Goal: Complete application form

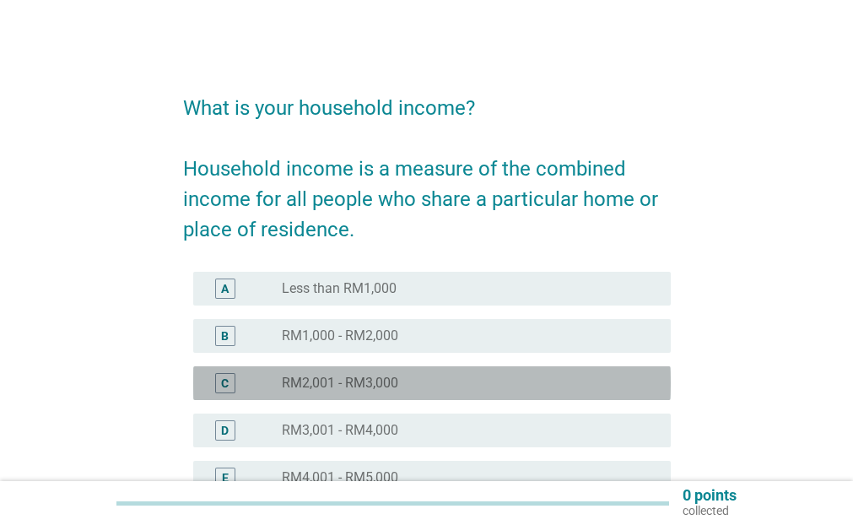
click at [455, 382] on div "radio_button_unchecked RM2,001 - RM3,000" at bounding box center [463, 382] width 362 height 17
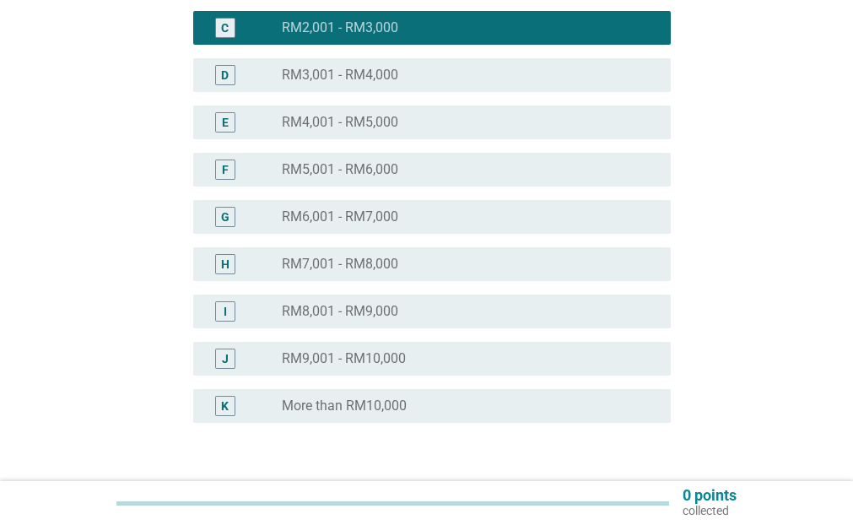
scroll to position [474, 0]
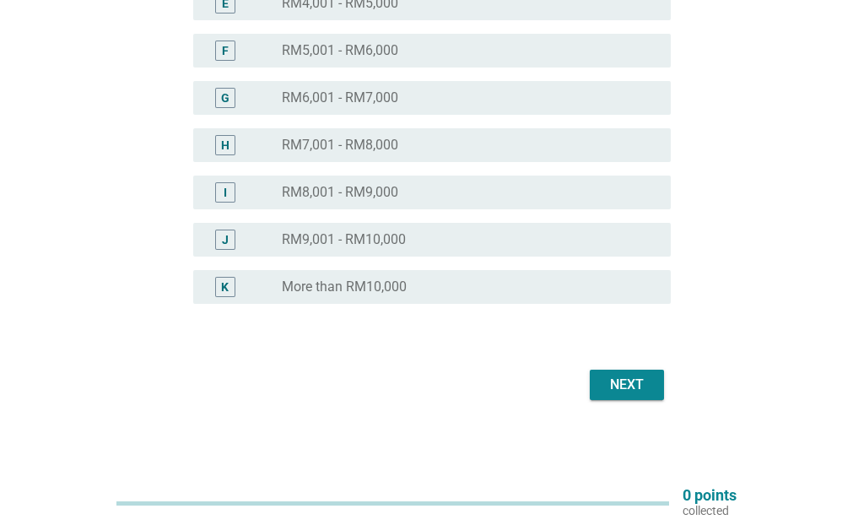
click at [641, 381] on div "Next" at bounding box center [626, 384] width 47 height 20
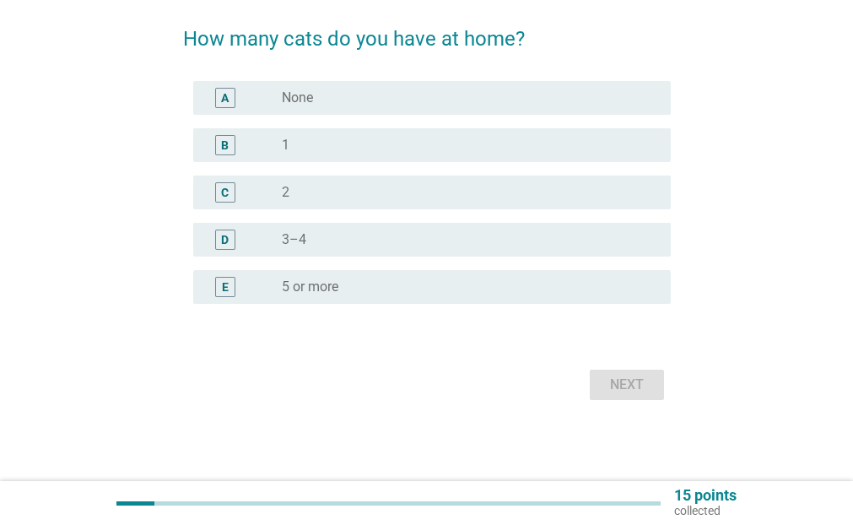
scroll to position [0, 0]
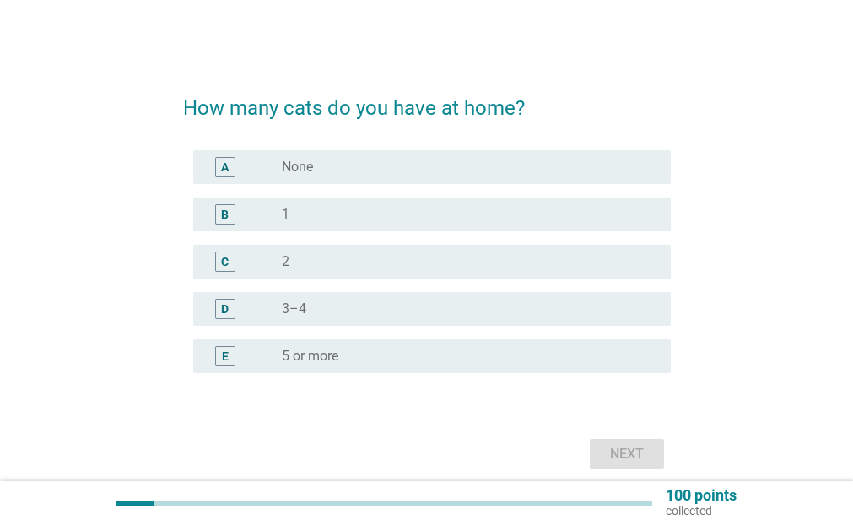
click at [433, 358] on div "radio_button_unchecked 5 or more" at bounding box center [463, 356] width 362 height 17
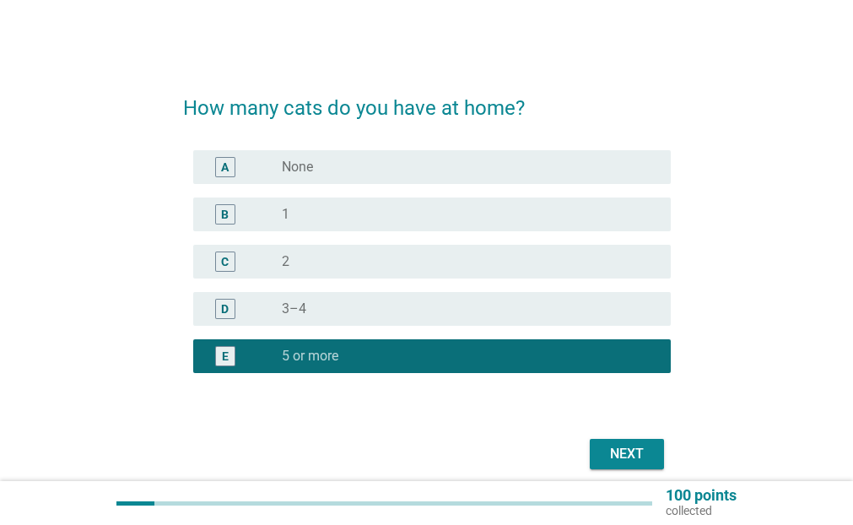
click at [655, 458] on button "Next" at bounding box center [627, 454] width 74 height 30
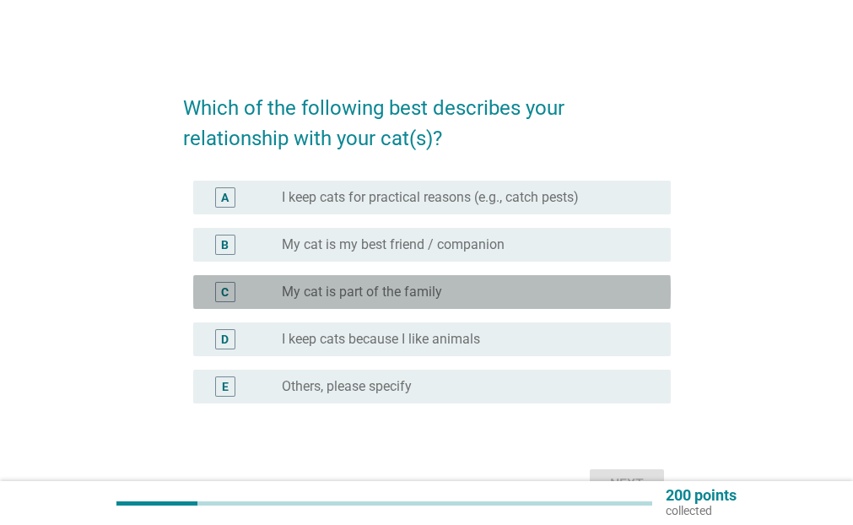
click at [557, 290] on div "radio_button_unchecked My cat is part of the family" at bounding box center [463, 291] width 362 height 17
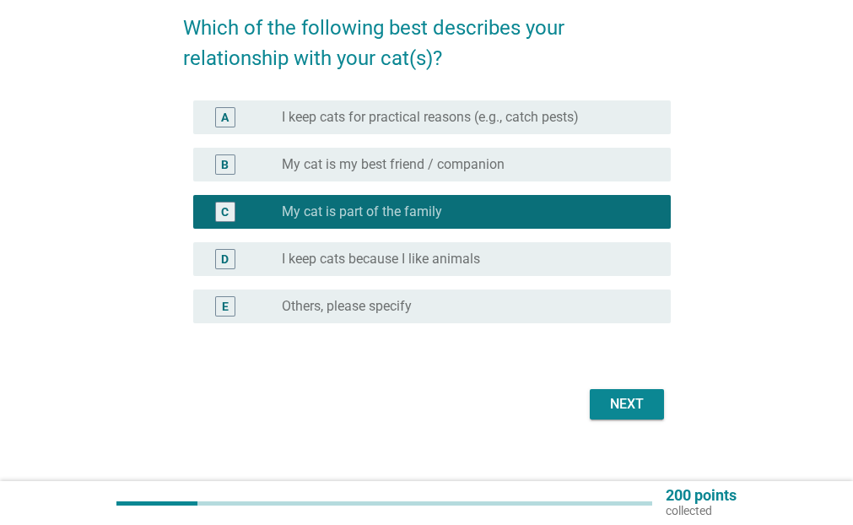
scroll to position [84, 0]
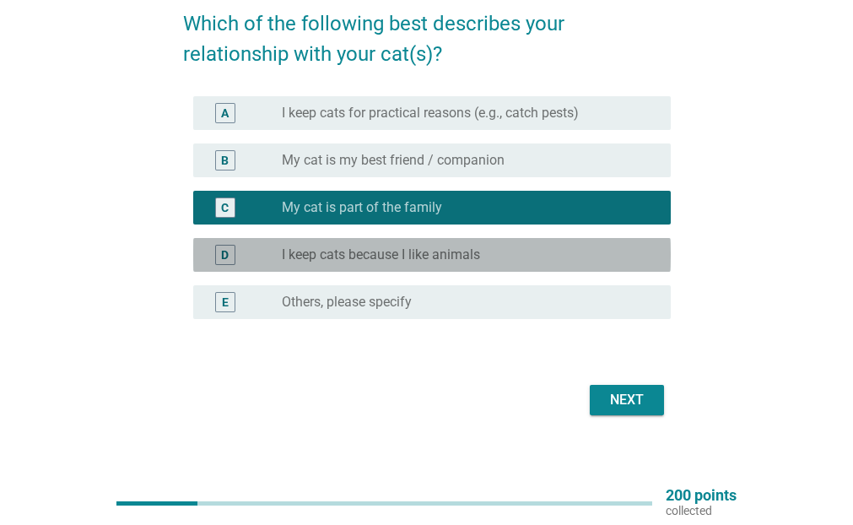
click at [410, 252] on label "I keep cats because I like animals" at bounding box center [381, 254] width 198 height 17
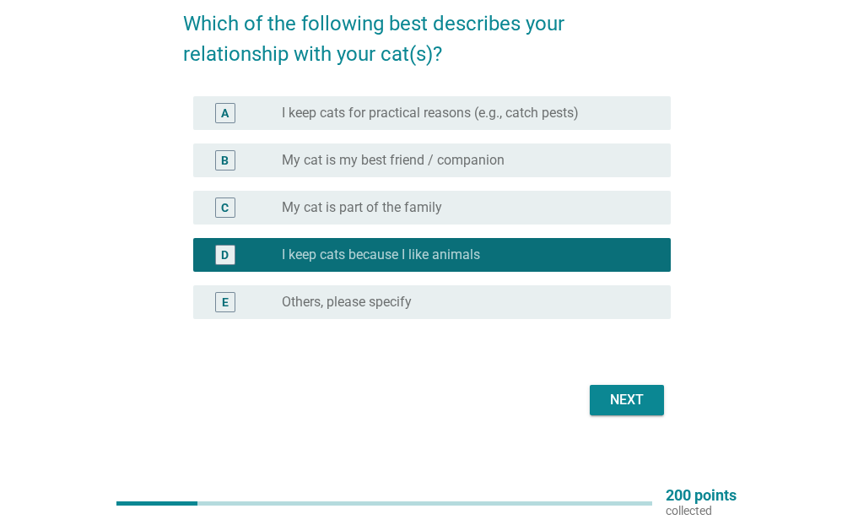
click at [434, 208] on label "My cat is part of the family" at bounding box center [362, 207] width 160 height 17
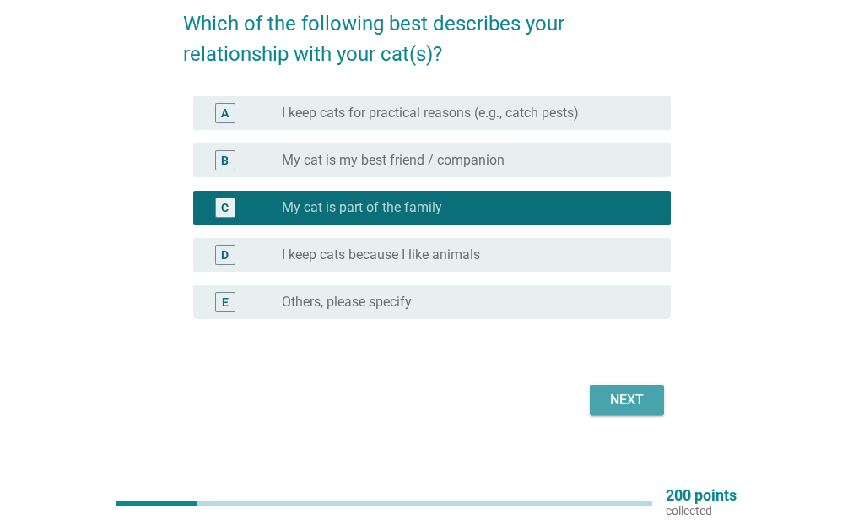
click at [616, 402] on div "Next" at bounding box center [626, 400] width 47 height 20
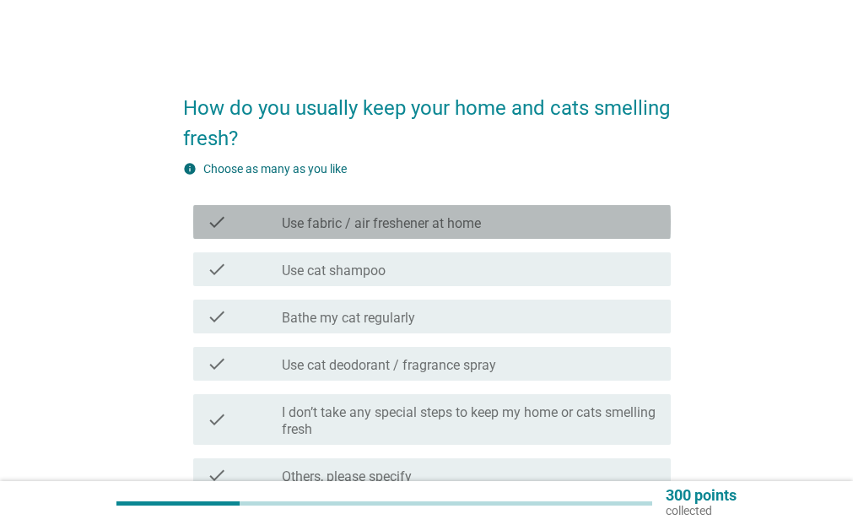
click at [558, 226] on div "check_box_outline_blank Use fabric / air freshener at home" at bounding box center [469, 222] width 375 height 20
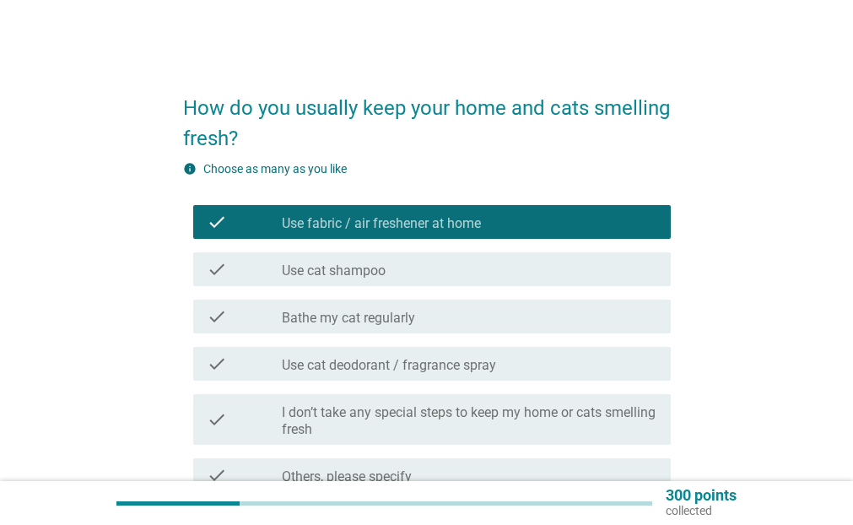
click at [536, 371] on div "check_box_outline_blank Use cat deodorant / fragrance spray" at bounding box center [469, 363] width 375 height 20
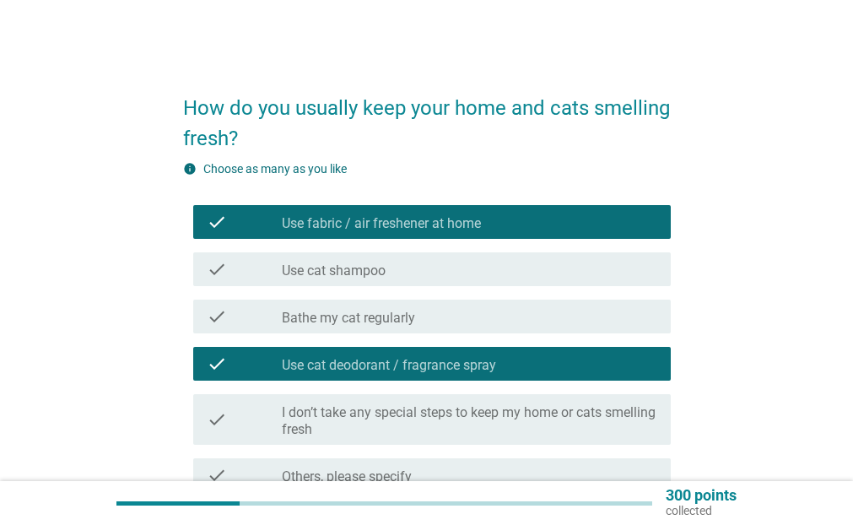
scroll to position [84, 0]
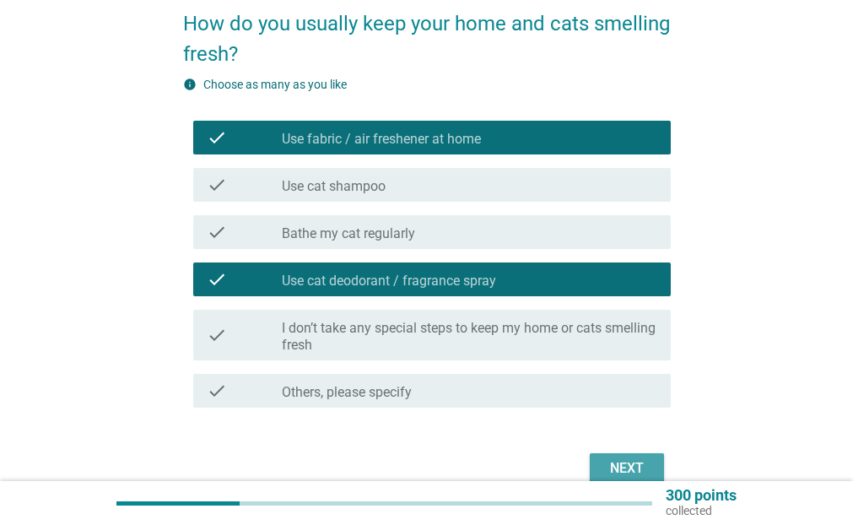
click at [624, 460] on div "Next" at bounding box center [626, 468] width 47 height 20
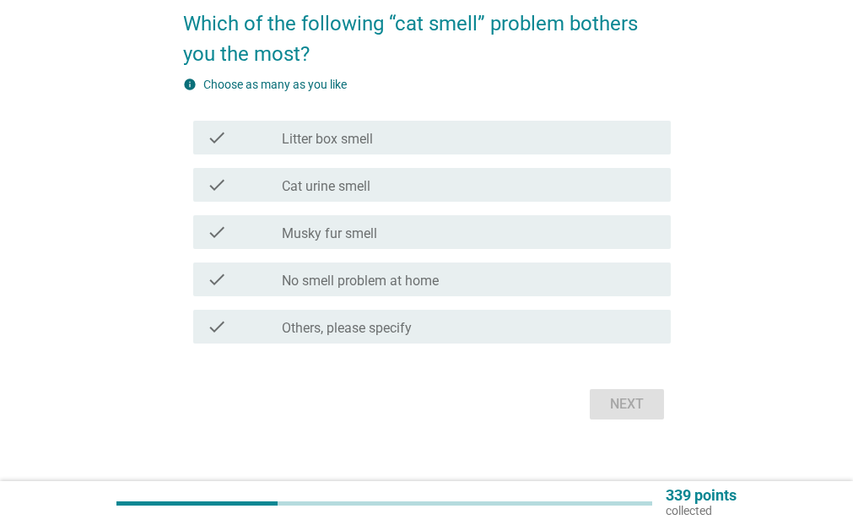
scroll to position [0, 0]
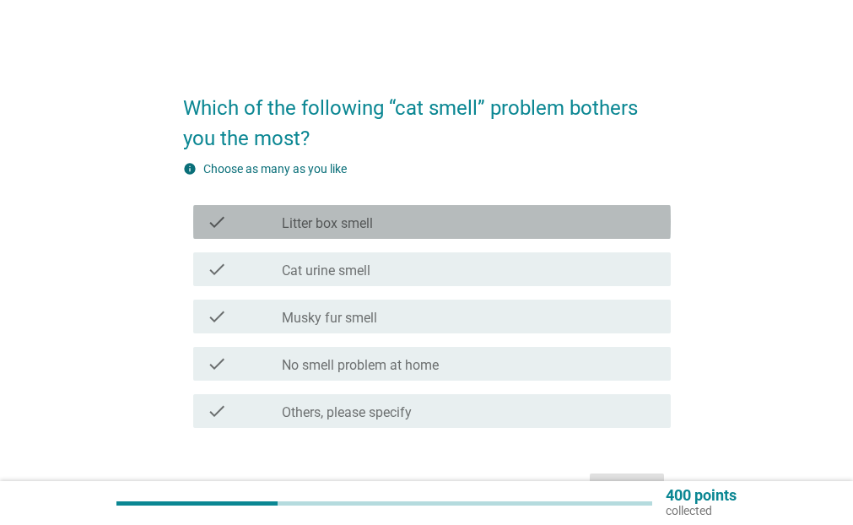
click at [456, 226] on div "check_box_outline_blank Litter box smell" at bounding box center [469, 222] width 375 height 20
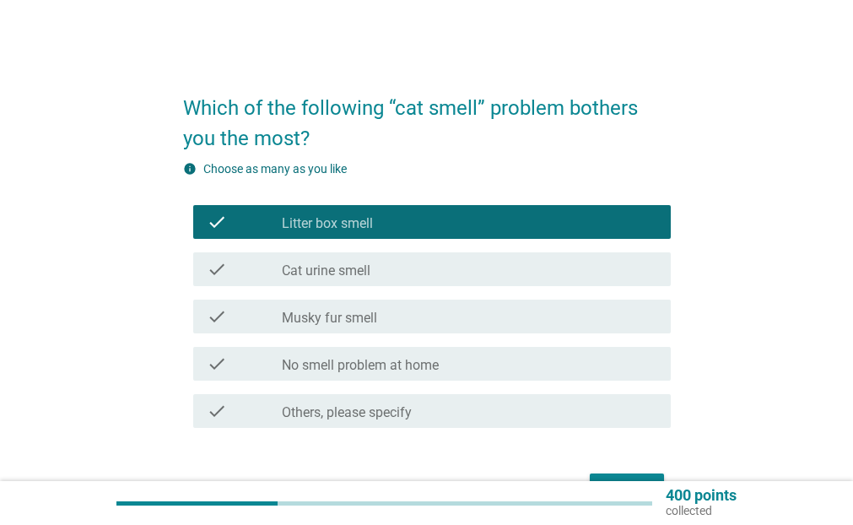
click at [447, 256] on div "check check_box_outline_blank Cat urine smell" at bounding box center [431, 269] width 477 height 34
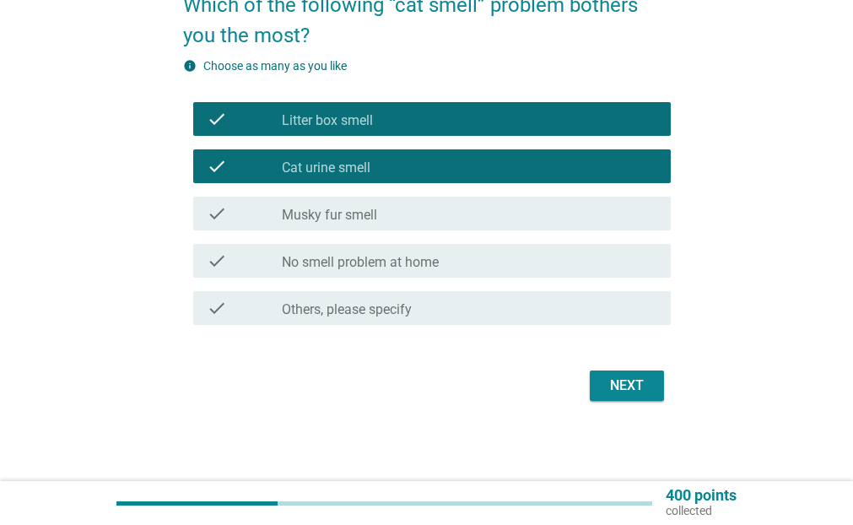
scroll to position [104, 0]
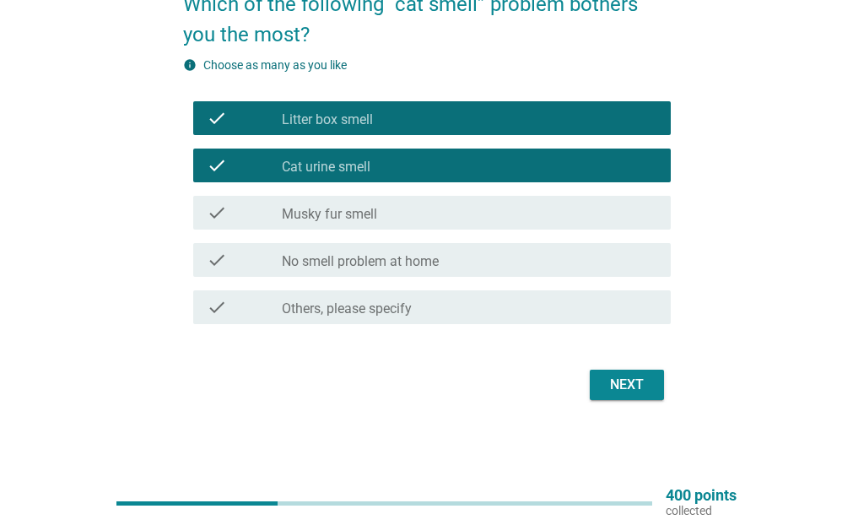
click at [648, 387] on div "Next" at bounding box center [626, 384] width 47 height 20
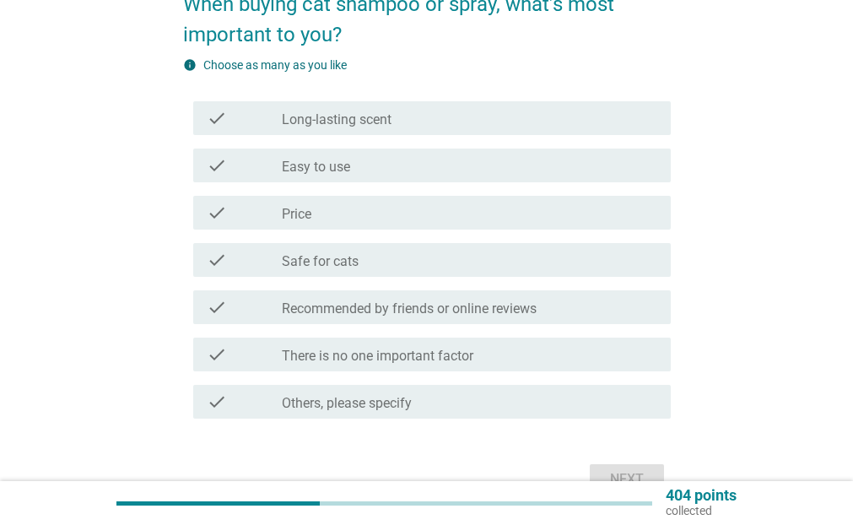
scroll to position [0, 0]
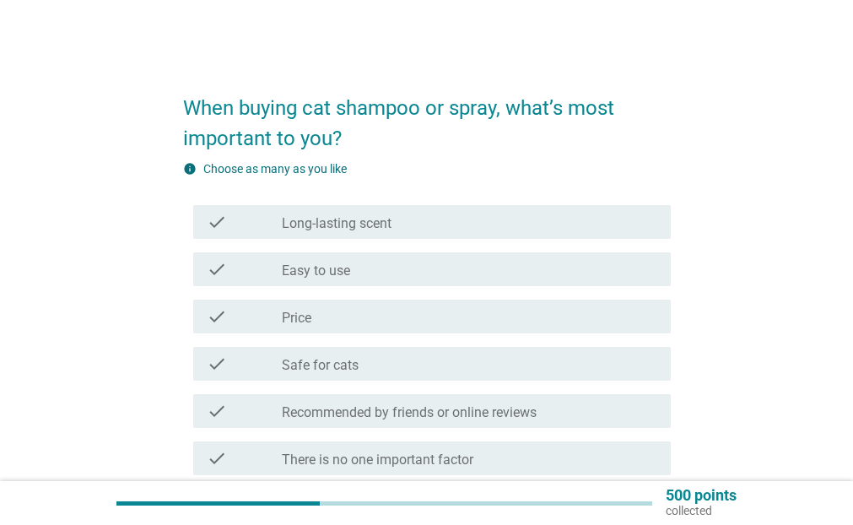
click at [475, 226] on div "check_box_outline_blank Long-lasting scent" at bounding box center [469, 222] width 375 height 20
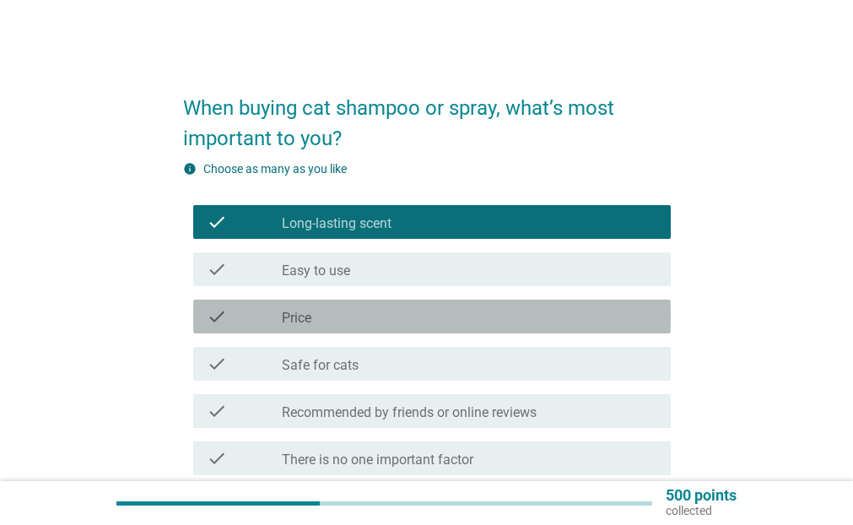
click at [471, 315] on div "check_box_outline_blank Price" at bounding box center [469, 316] width 375 height 20
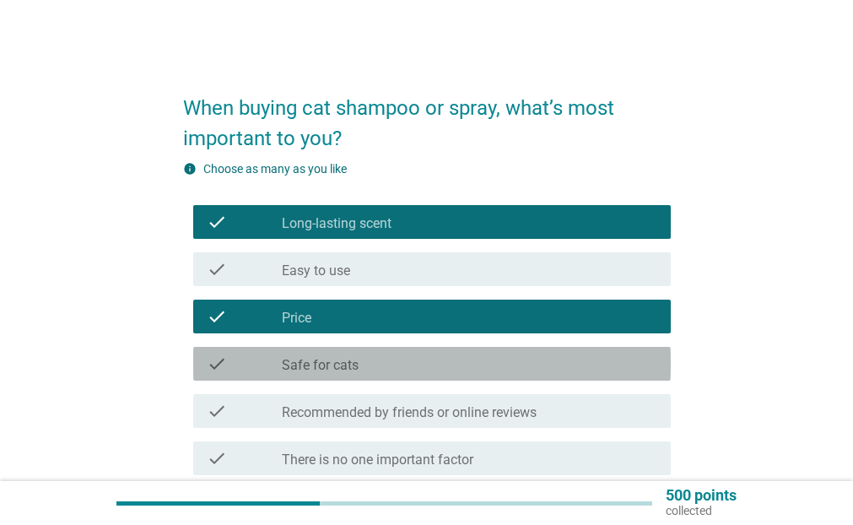
click at [470, 362] on div "check_box_outline_blank Safe for cats" at bounding box center [469, 363] width 375 height 20
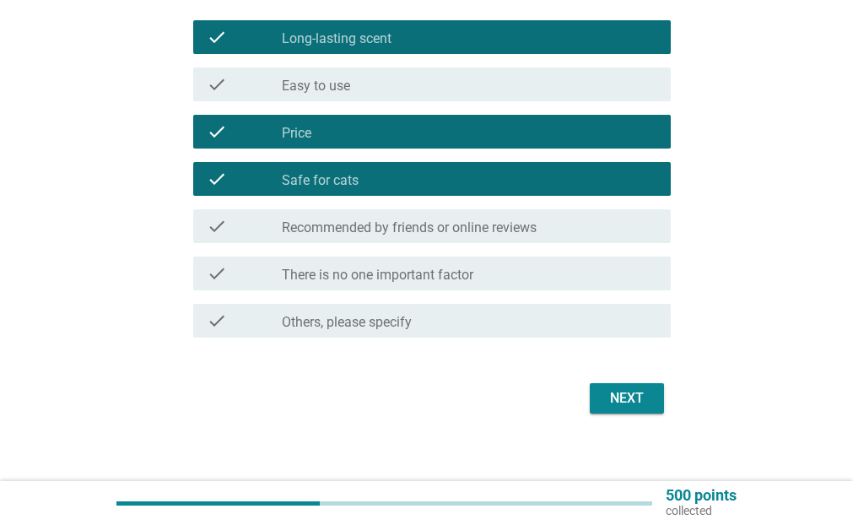
scroll to position [198, 0]
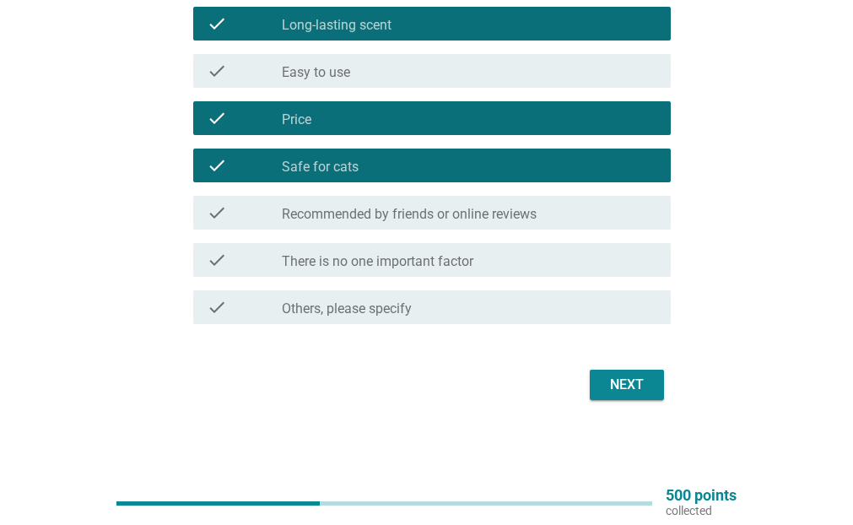
click at [632, 384] on div "Next" at bounding box center [626, 384] width 47 height 20
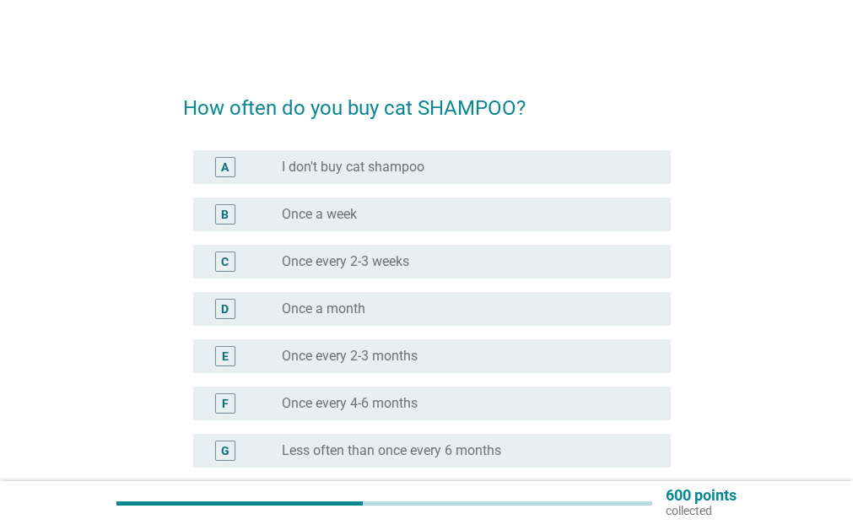
click at [488, 390] on div "F radio_button_unchecked Once every 4-6 months" at bounding box center [431, 403] width 477 height 34
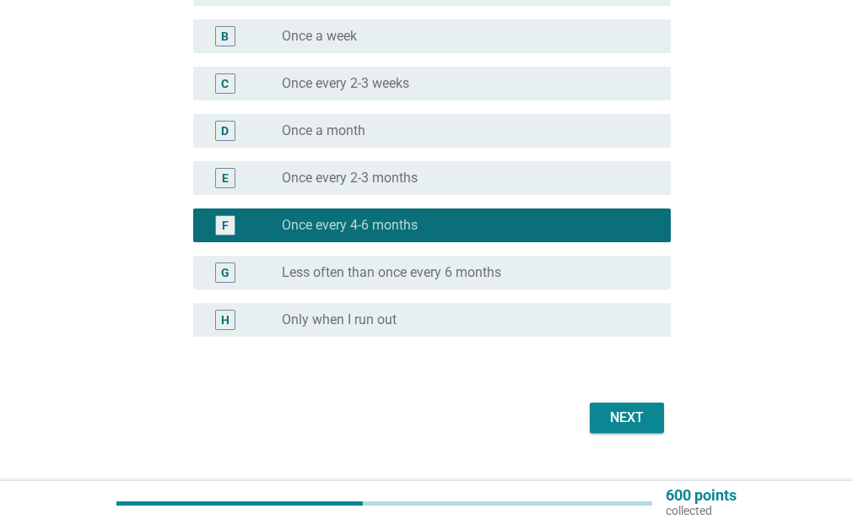
scroll to position [211, 0]
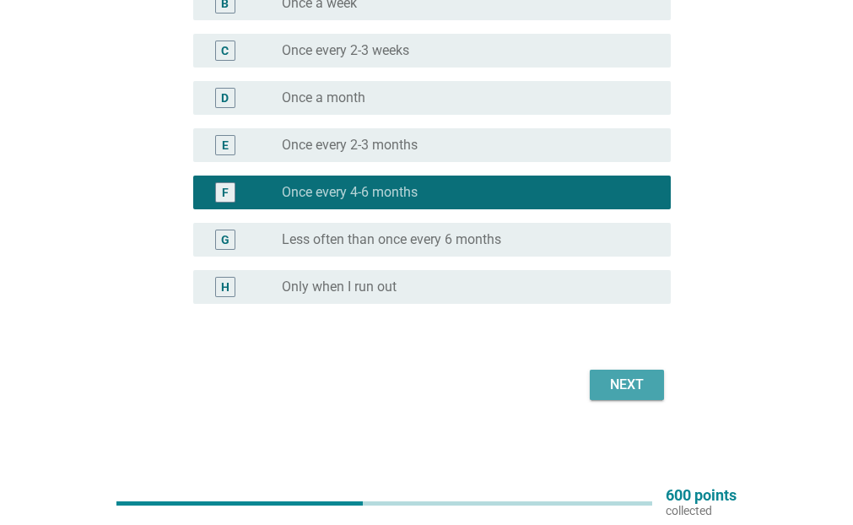
click at [613, 385] on div "Next" at bounding box center [626, 384] width 47 height 20
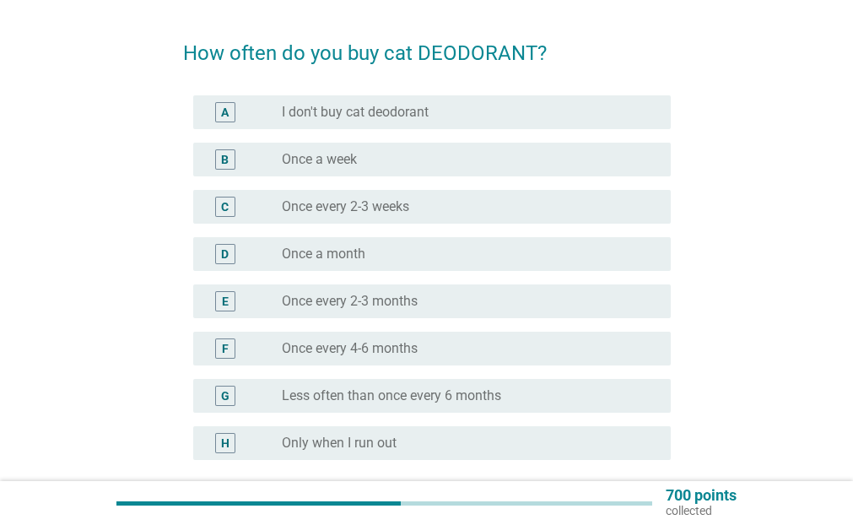
scroll to position [84, 0]
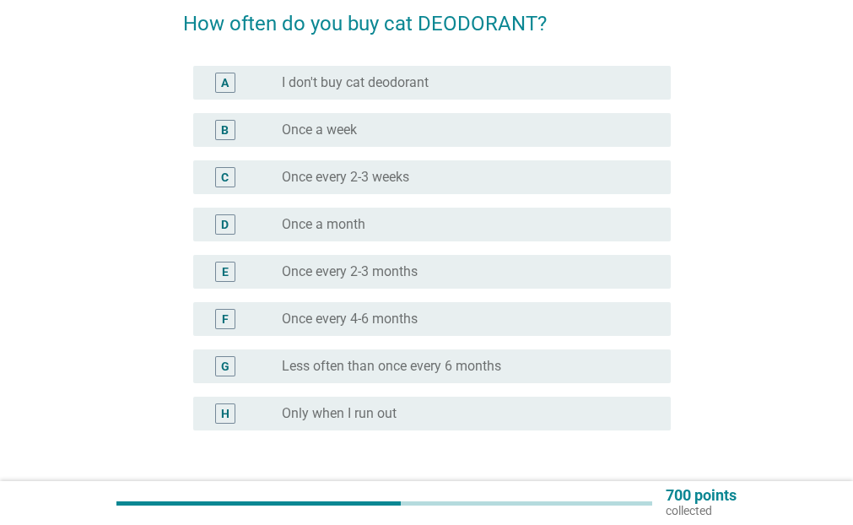
click at [504, 407] on div "radio_button_unchecked Only when I run out" at bounding box center [463, 413] width 362 height 17
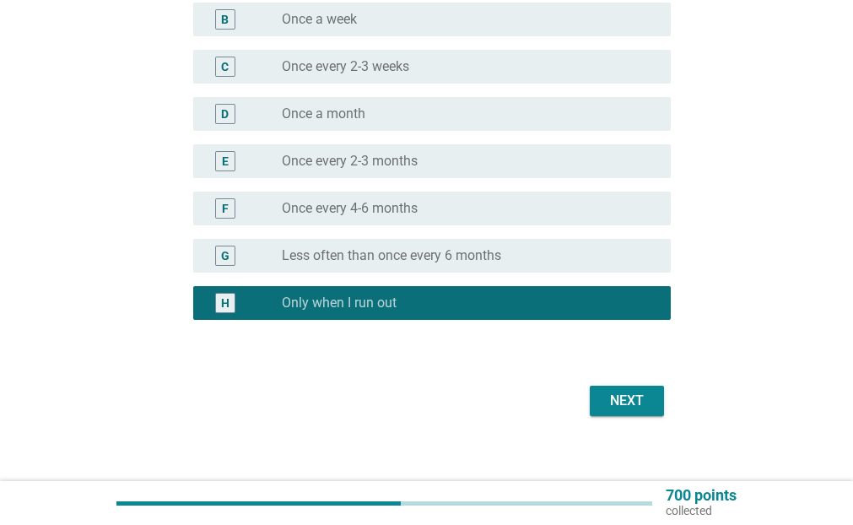
scroll to position [211, 0]
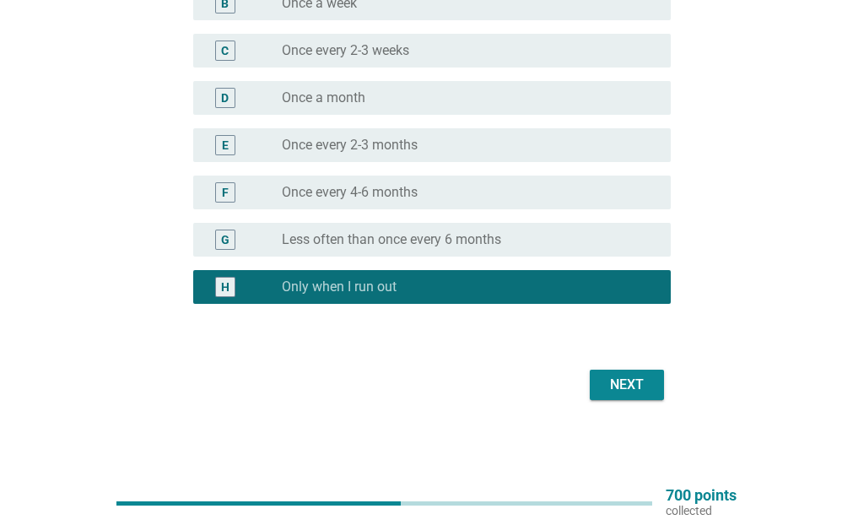
click at [641, 384] on div "Next" at bounding box center [626, 384] width 47 height 20
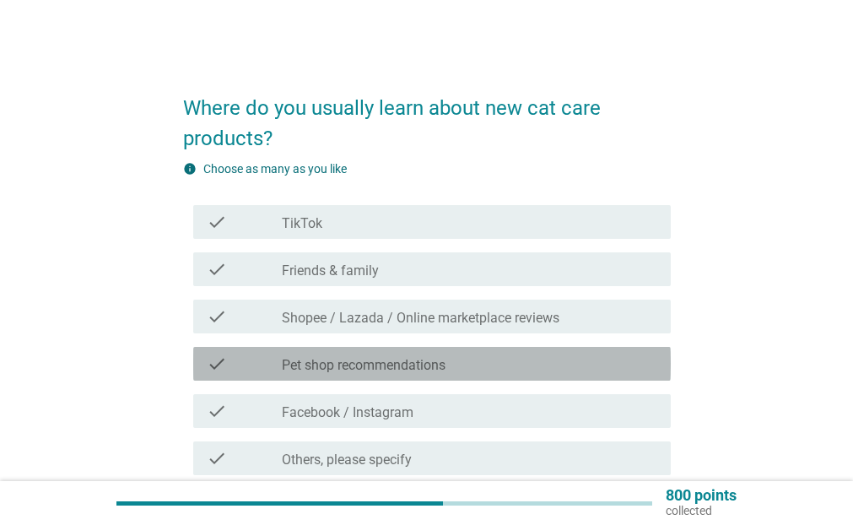
click at [575, 360] on div "check_box_outline_blank Pet shop recommendations" at bounding box center [469, 363] width 375 height 20
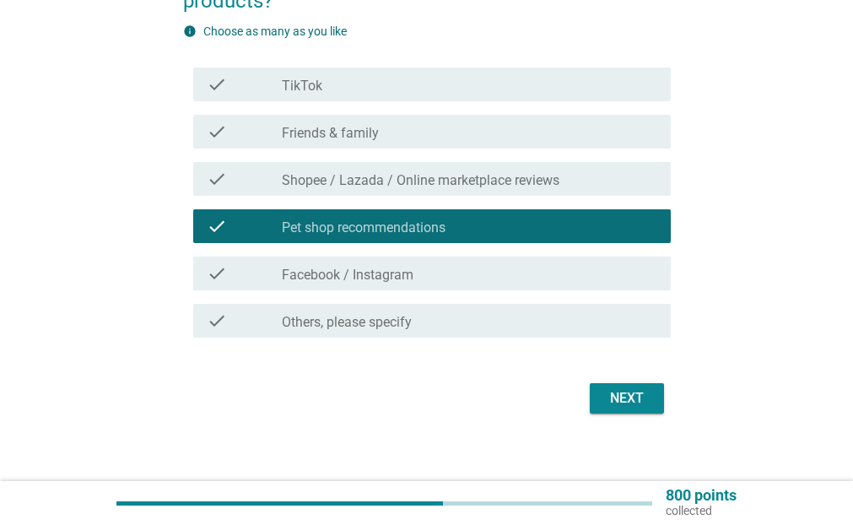
scroll to position [151, 0]
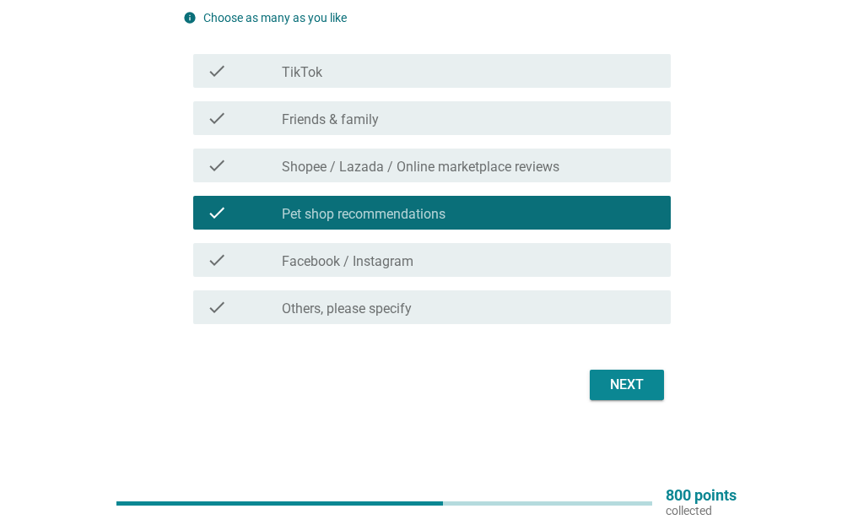
click at [632, 385] on div "Next" at bounding box center [626, 384] width 47 height 20
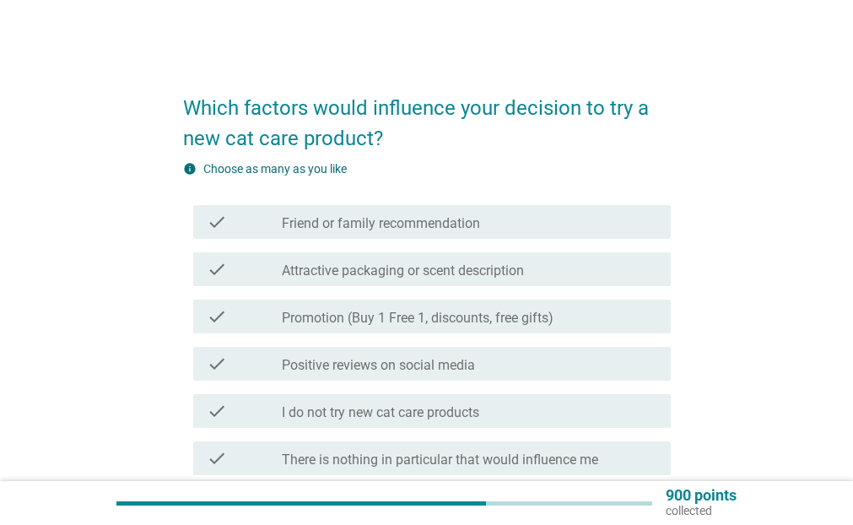
click at [606, 309] on div "check_box_outline_blank Promotion (Buy 1 Free 1, discounts, free gifts)" at bounding box center [469, 316] width 375 height 20
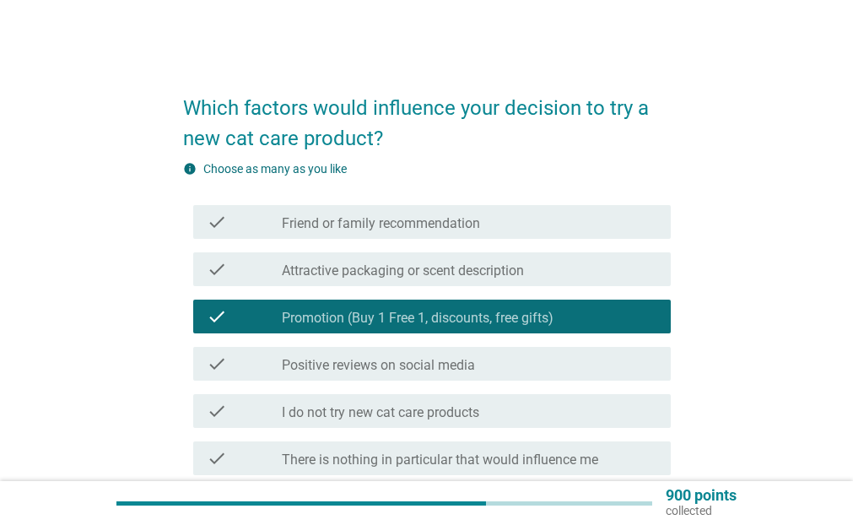
scroll to position [84, 0]
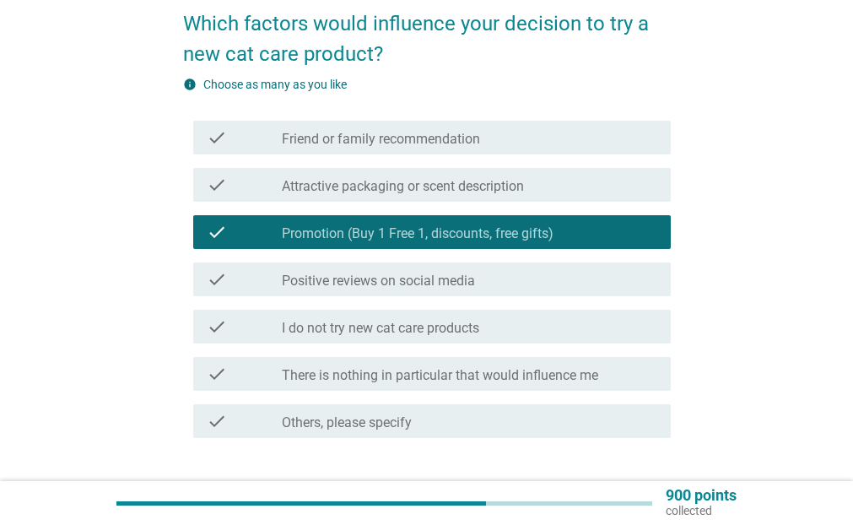
click at [612, 380] on div "check_box_outline_blank There is nothing in particular that would influence me" at bounding box center [469, 374] width 375 height 20
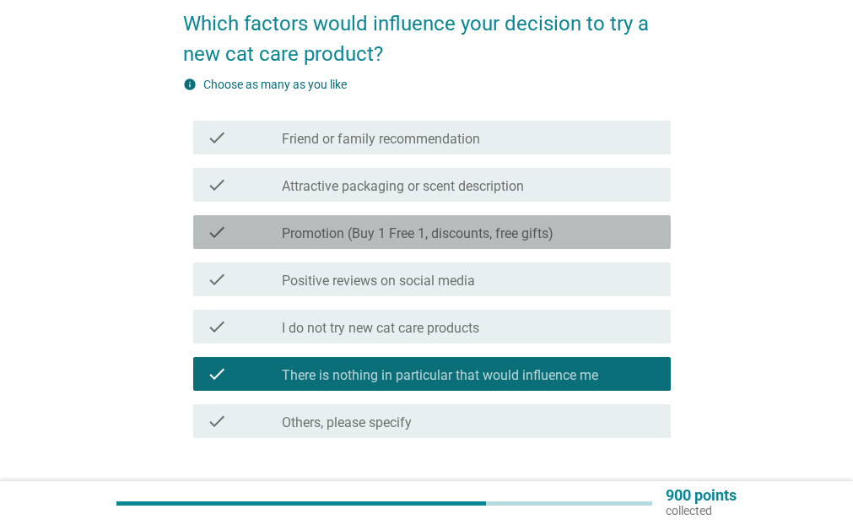
click at [595, 241] on div "check_box_outline_blank Promotion (Buy 1 Free 1, discounts, free gifts)" at bounding box center [469, 232] width 375 height 20
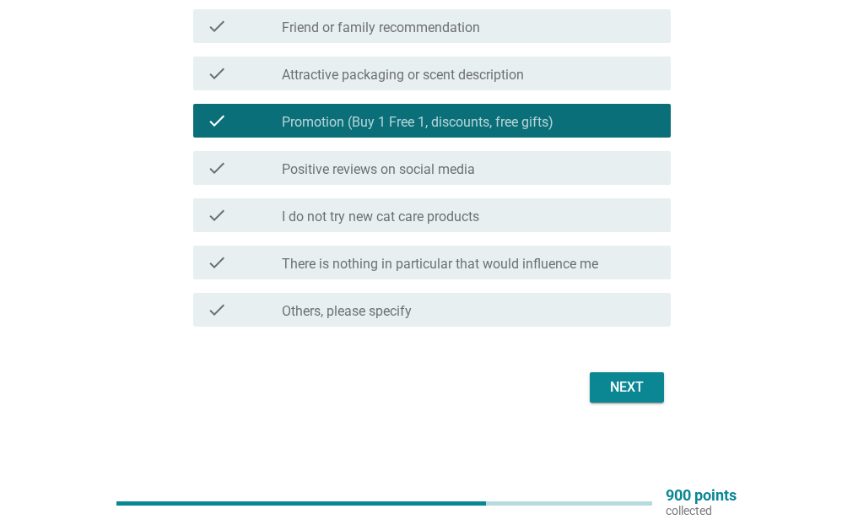
scroll to position [198, 0]
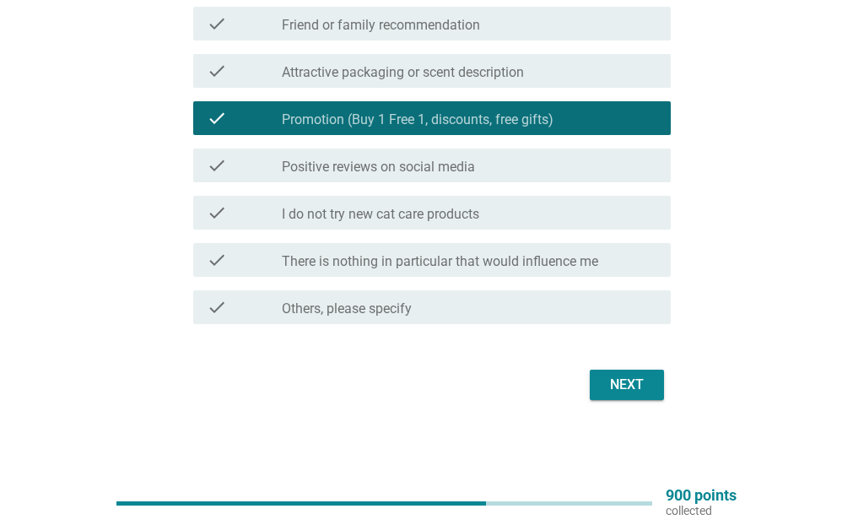
click at [640, 381] on div "Next" at bounding box center [626, 384] width 47 height 20
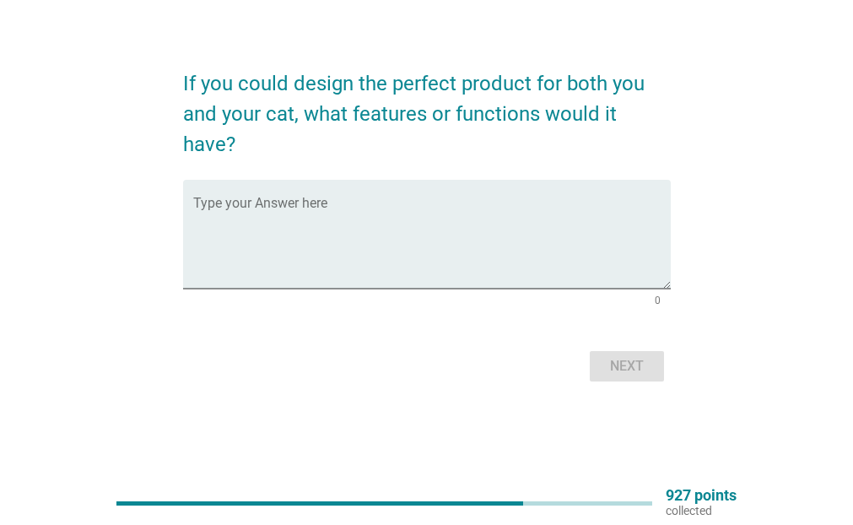
scroll to position [0, 0]
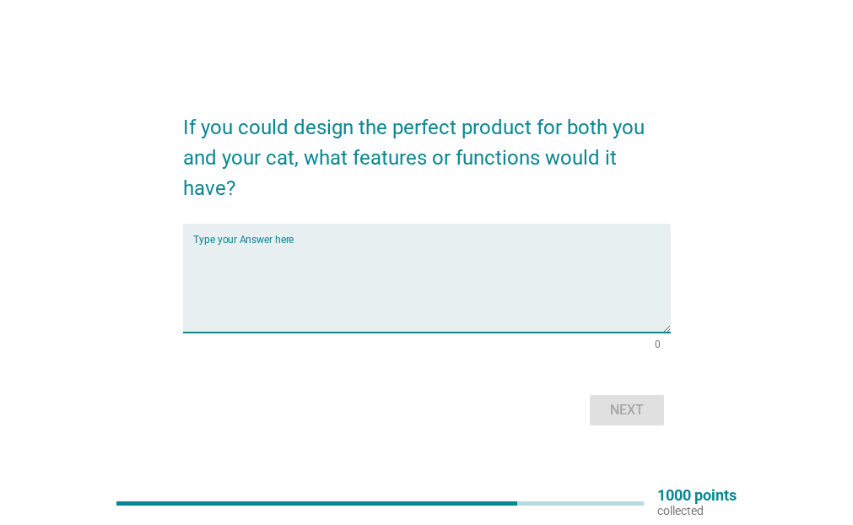
click at [414, 310] on textarea "Type your Answer here" at bounding box center [431, 288] width 477 height 89
type textarea "no allergic, no smell"
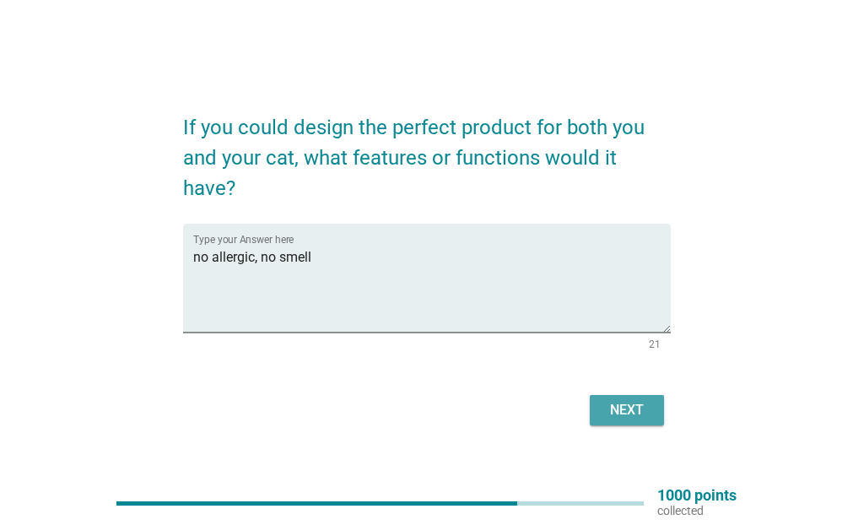
click at [649, 418] on div "Next" at bounding box center [626, 410] width 47 height 20
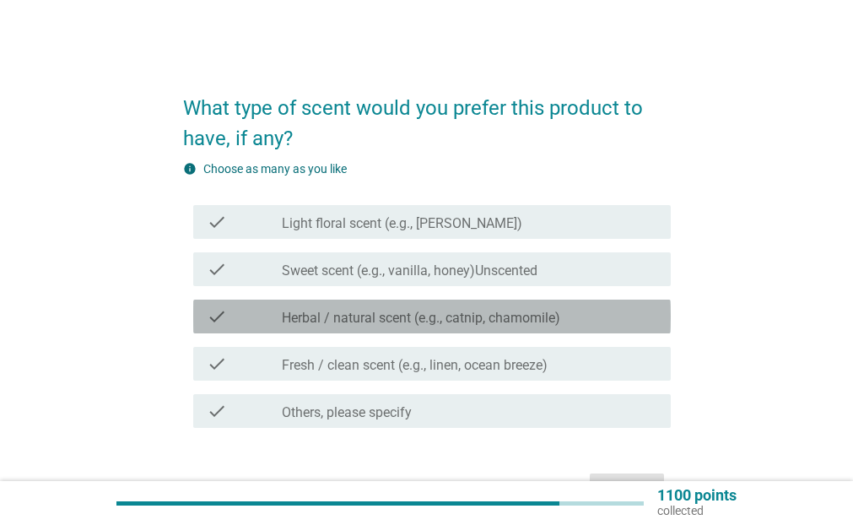
click at [514, 318] on label "Herbal / natural scent (e.g., catnip, chamomile)" at bounding box center [421, 318] width 278 height 17
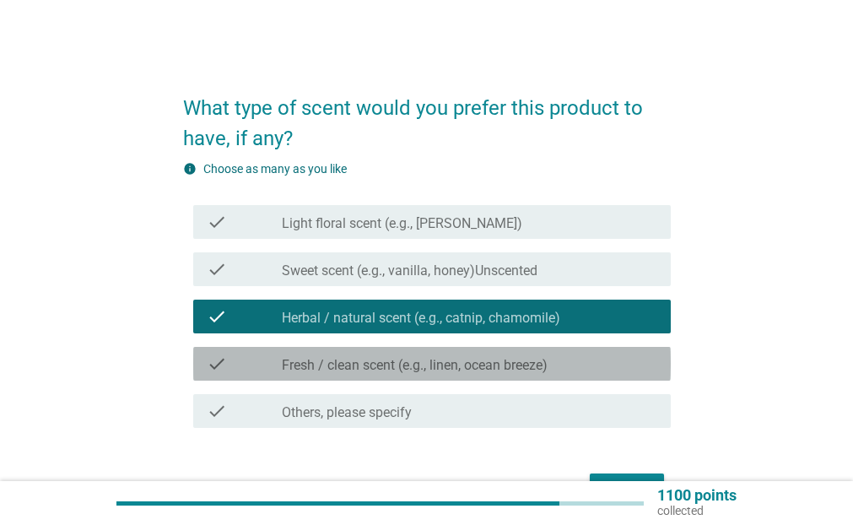
click at [502, 368] on label "Fresh / clean scent (e.g., linen, ocean breeze)" at bounding box center [415, 365] width 266 height 17
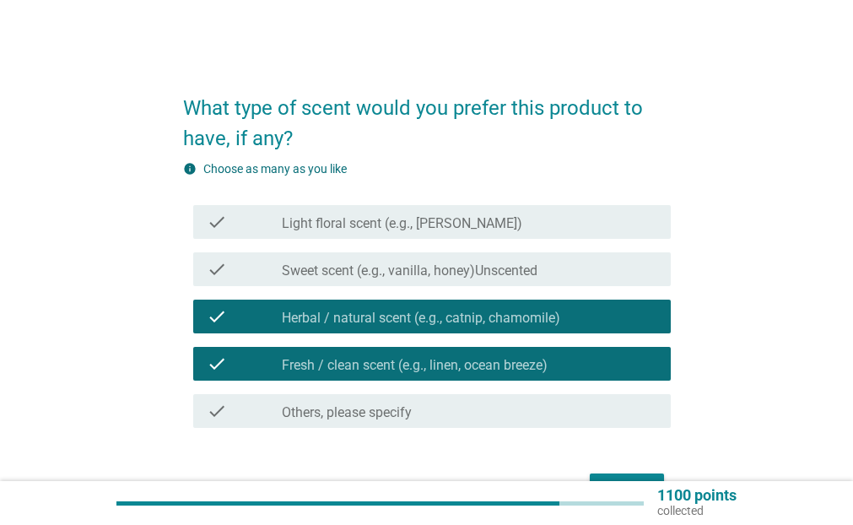
click at [493, 218] on label "Light floral scent (e.g., [PERSON_NAME])" at bounding box center [402, 223] width 240 height 17
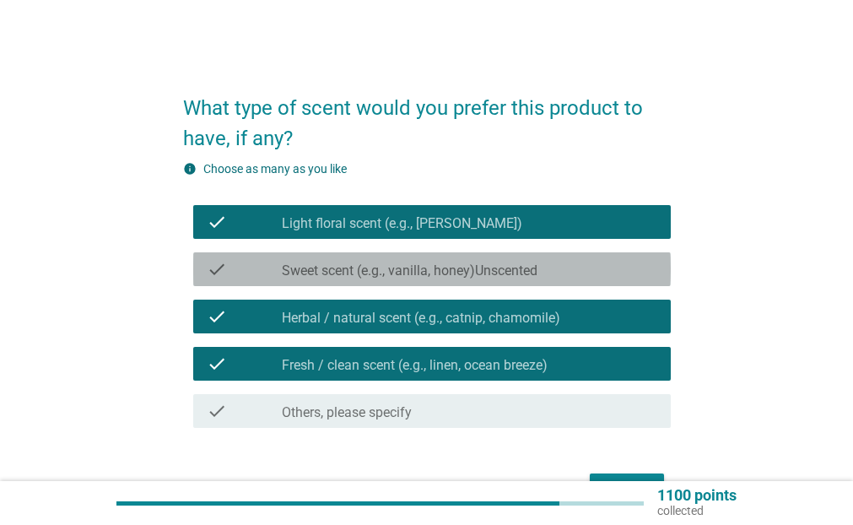
click at [537, 265] on label "Sweet scent (e.g., vanilla, honey)Unscented" at bounding box center [410, 270] width 256 height 17
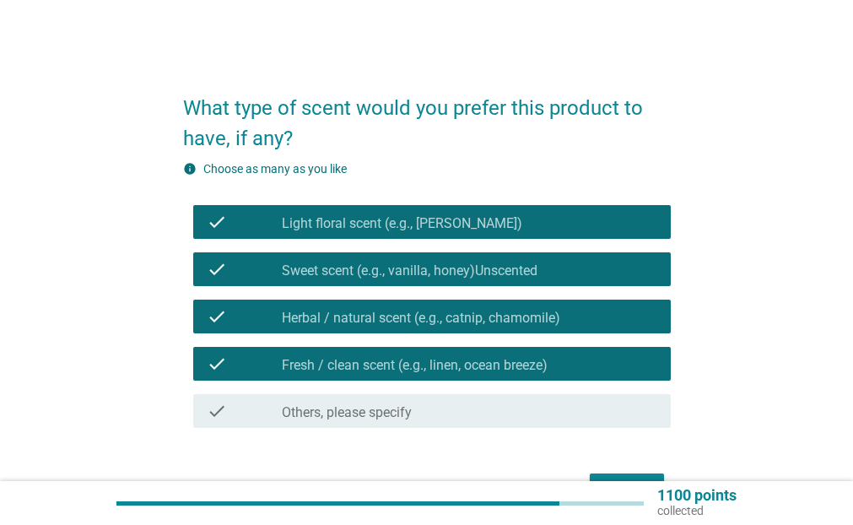
click at [529, 264] on label "Sweet scent (e.g., vanilla, honey)Unscented" at bounding box center [410, 270] width 256 height 17
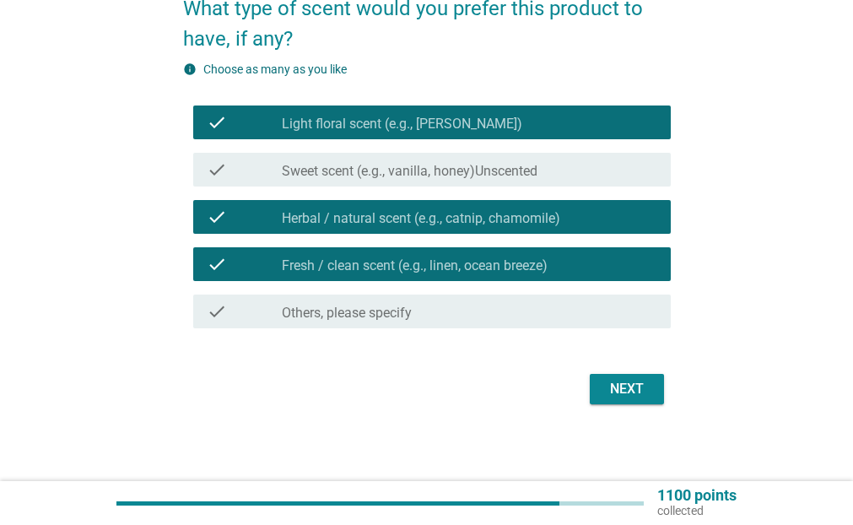
scroll to position [104, 0]
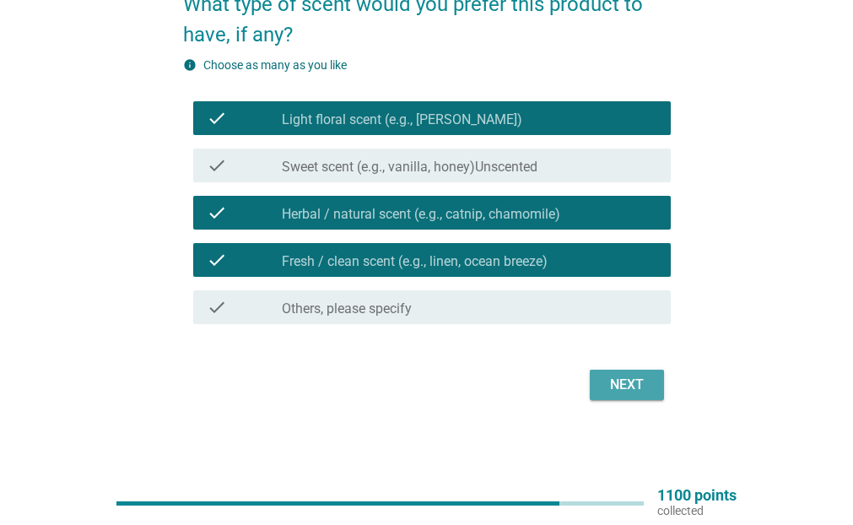
click at [613, 391] on div "Next" at bounding box center [626, 384] width 47 height 20
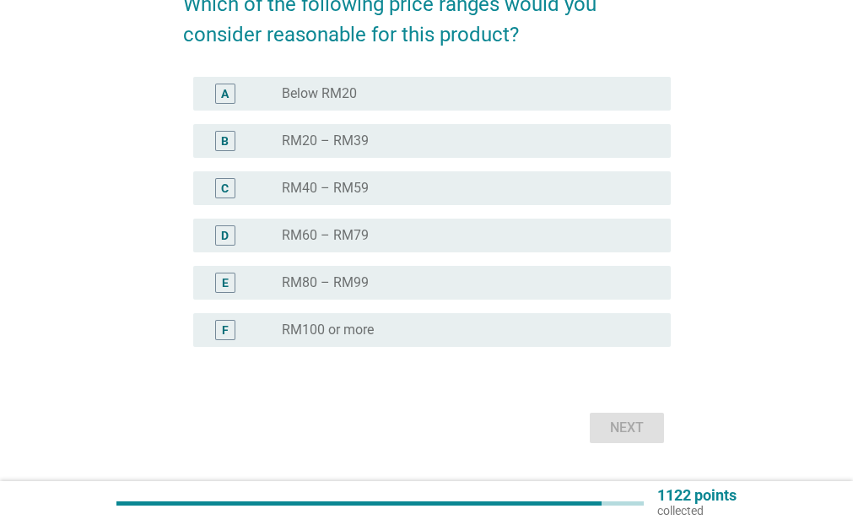
scroll to position [0, 0]
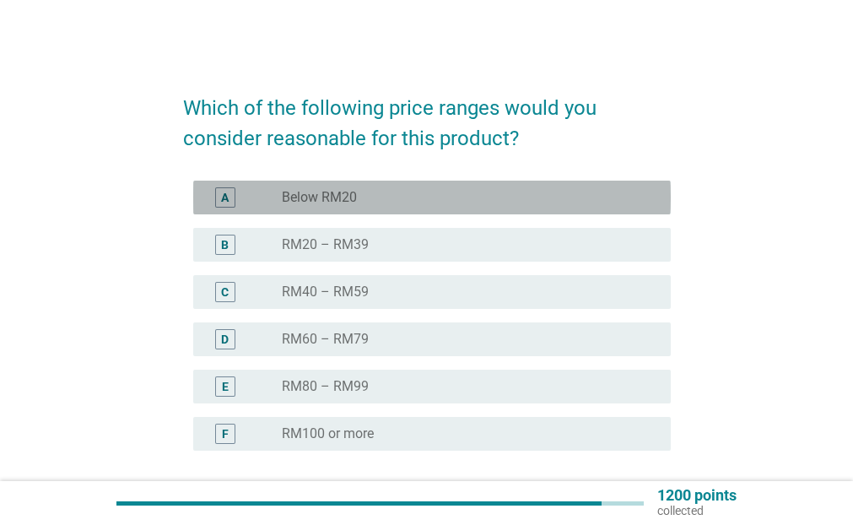
click at [383, 202] on div "radio_button_unchecked Below RM20" at bounding box center [463, 197] width 362 height 17
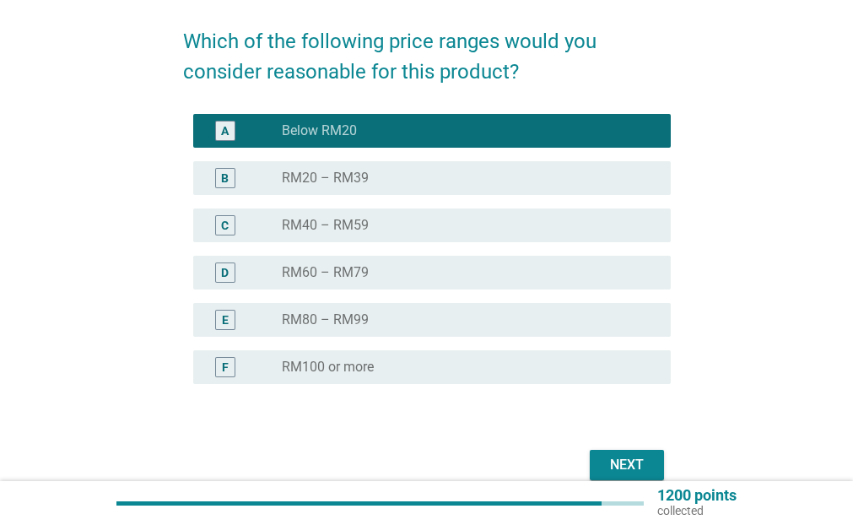
scroll to position [147, 0]
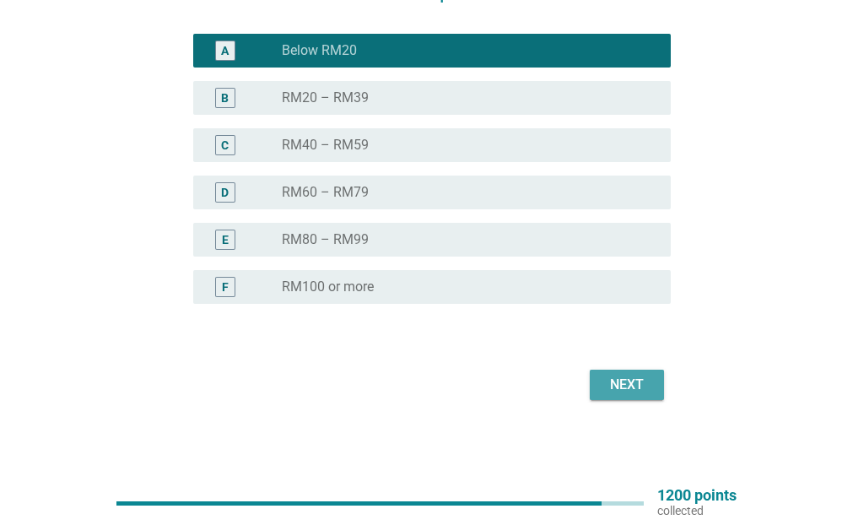
click at [644, 384] on div "Next" at bounding box center [626, 384] width 47 height 20
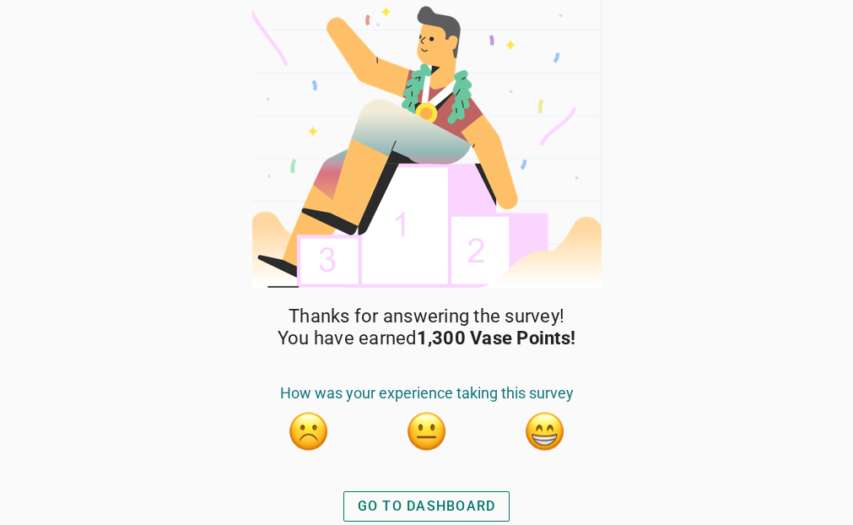
scroll to position [9, 0]
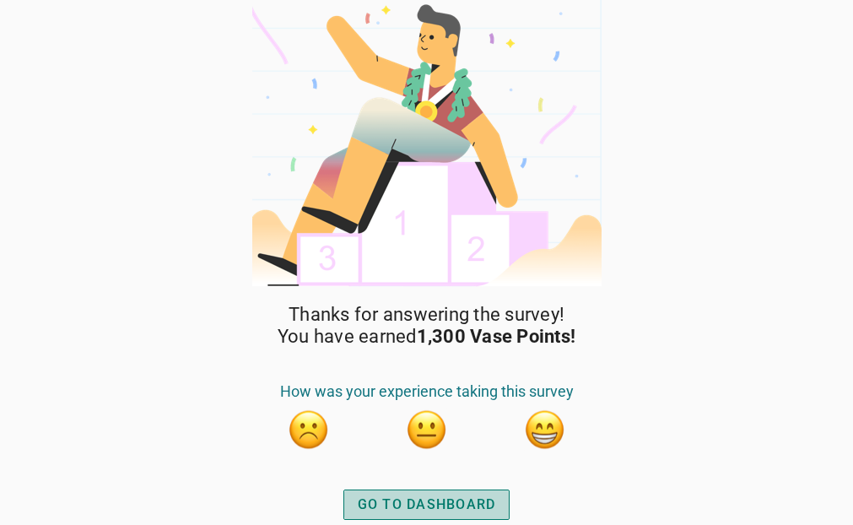
click at [437, 504] on div "GO TO DASHBOARD" at bounding box center [427, 504] width 138 height 20
